Goal: Task Accomplishment & Management: Manage account settings

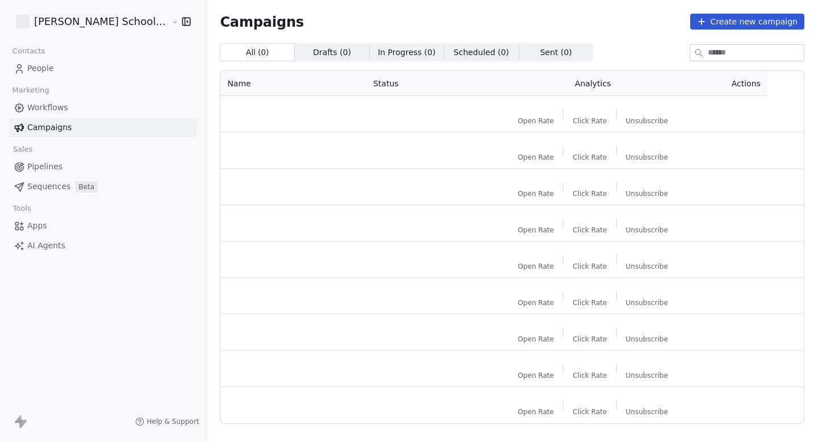
click at [71, 25] on html "[PERSON_NAME] School of Finance LLP Contacts People Marketing Workflows Campaig…" at bounding box center [409, 221] width 818 height 442
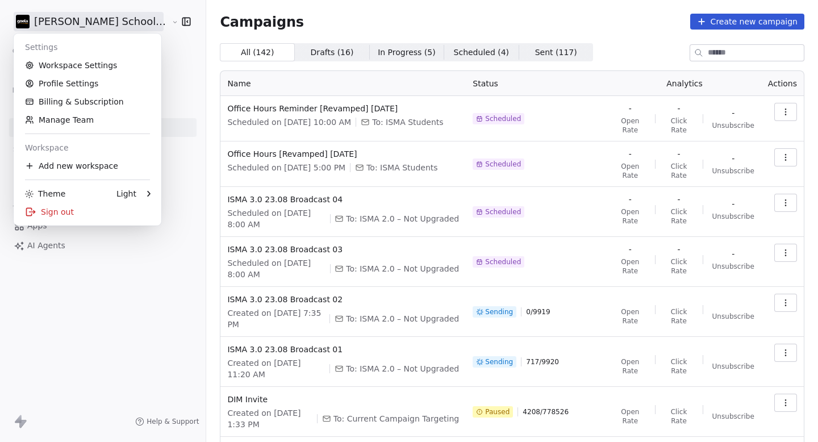
click at [75, 54] on div "Settings" at bounding box center [87, 47] width 139 height 18
click at [74, 58] on link "Workspace Settings" at bounding box center [87, 65] width 139 height 18
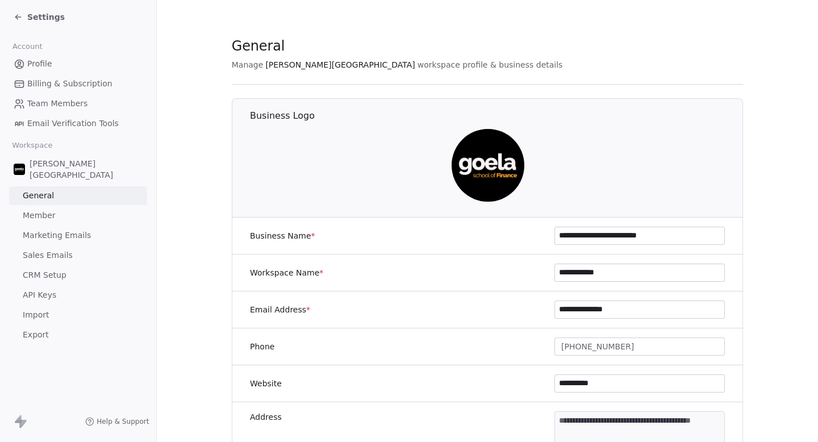
scroll to position [167, 0]
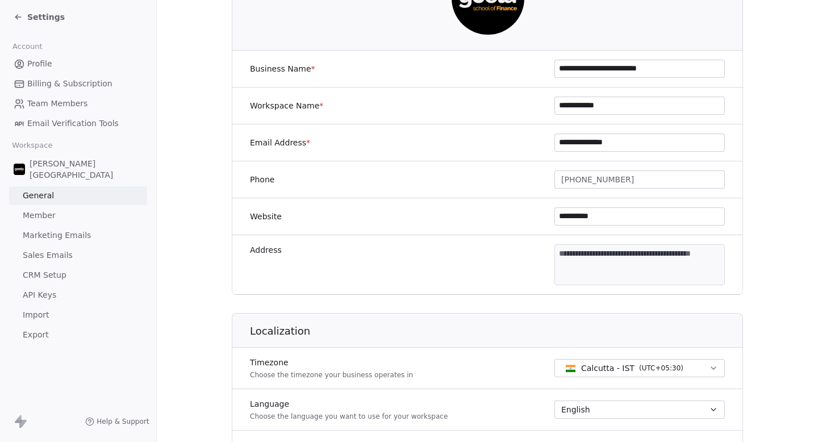
click at [87, 226] on link "Marketing Emails" at bounding box center [78, 235] width 138 height 19
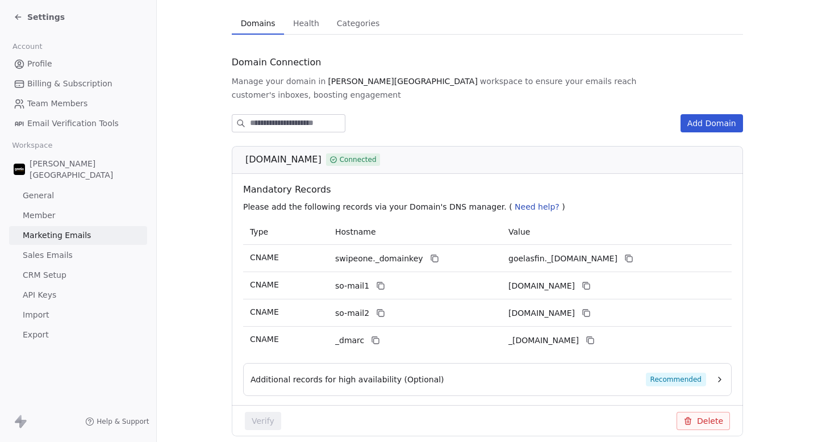
scroll to position [37, 0]
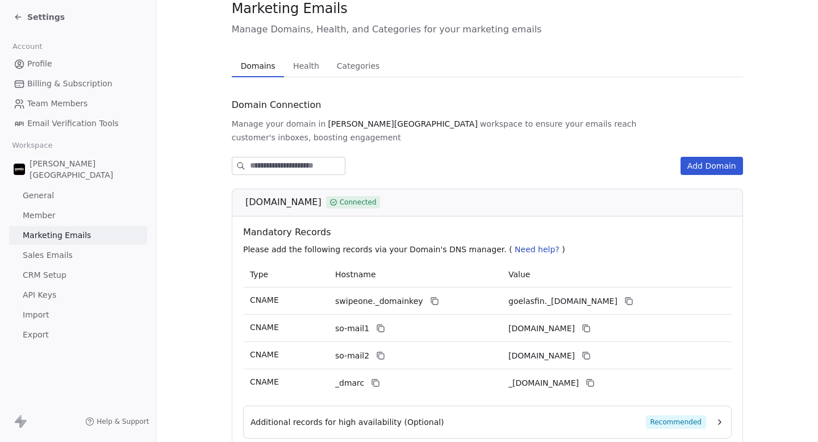
click at [354, 65] on div "Marketing Emails Manage Domains, Health, and Categories for your marketing emai…" at bounding box center [487, 409] width 511 height 820
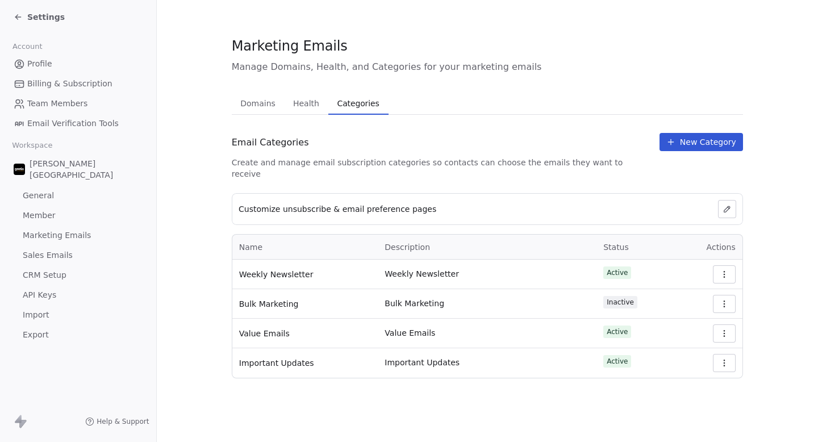
click at [82, 62] on link "Profile" at bounding box center [78, 64] width 138 height 19
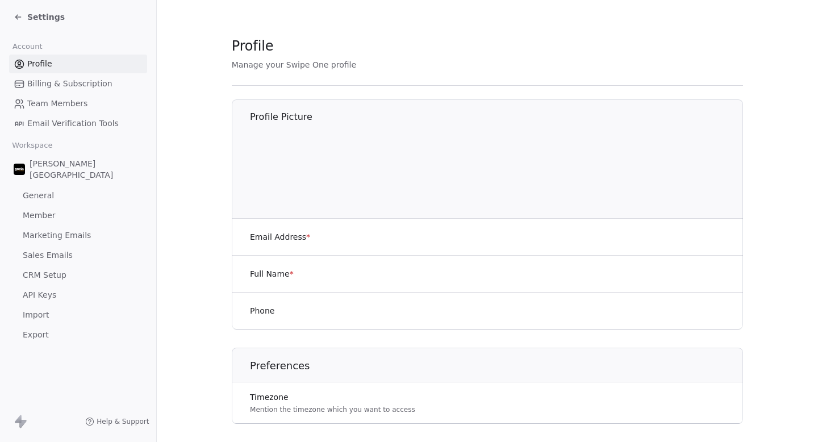
click at [77, 83] on span "Billing & Subscription" at bounding box center [69, 84] width 85 height 12
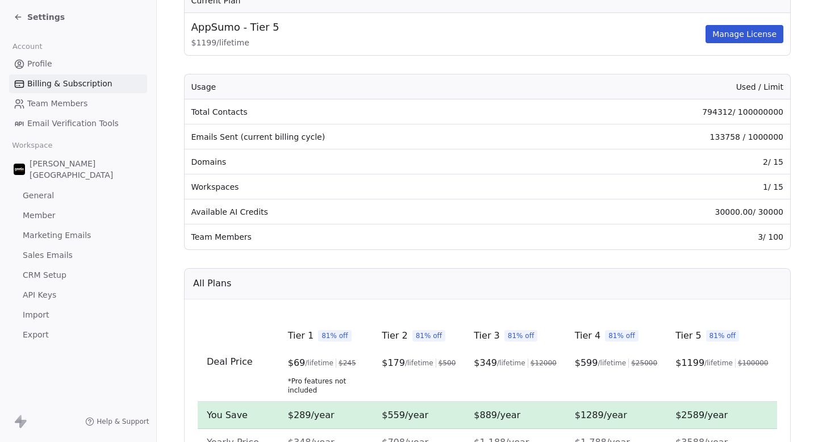
scroll to position [108, 0]
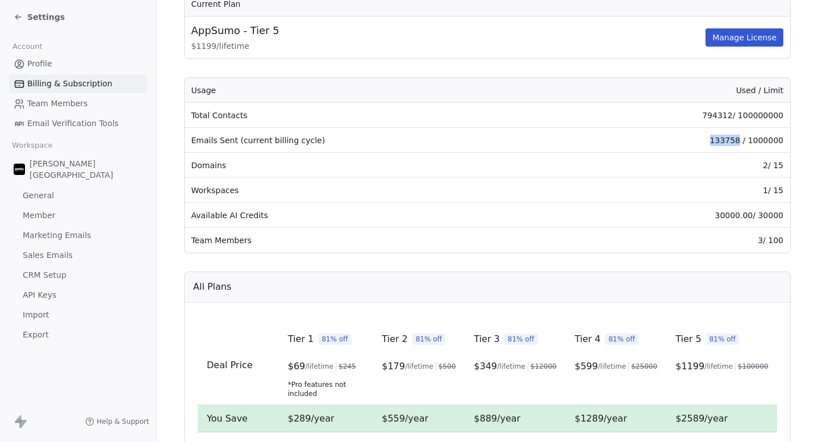
drag, startPoint x: 711, startPoint y: 137, endPoint x: 743, endPoint y: 140, distance: 32.0
click at [743, 140] on td "133758 / 1000000" at bounding box center [671, 140] width 237 height 25
